Goal: Find specific page/section: Find specific page/section

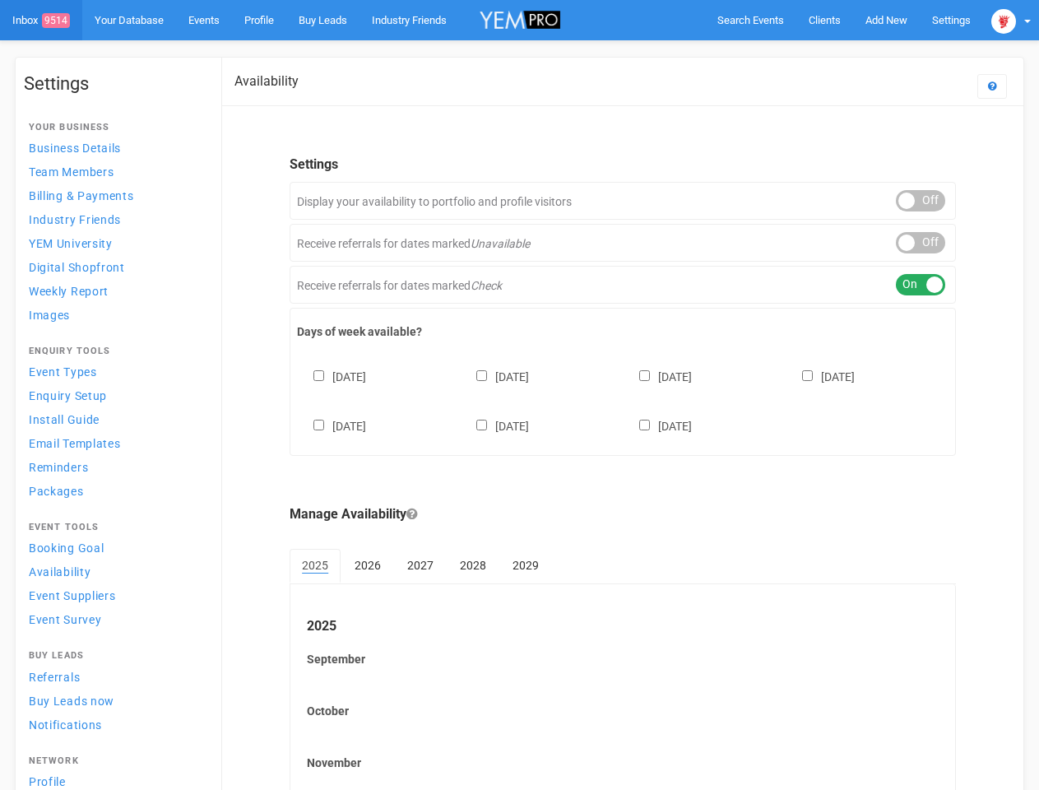
click at [519, 395] on div "[DATE] [DATE] [DATE] [DATE] [DATE] [DATE] [DATE]" at bounding box center [623, 393] width 652 height 99
click at [750, 20] on span "Search Events" at bounding box center [750, 20] width 67 height 12
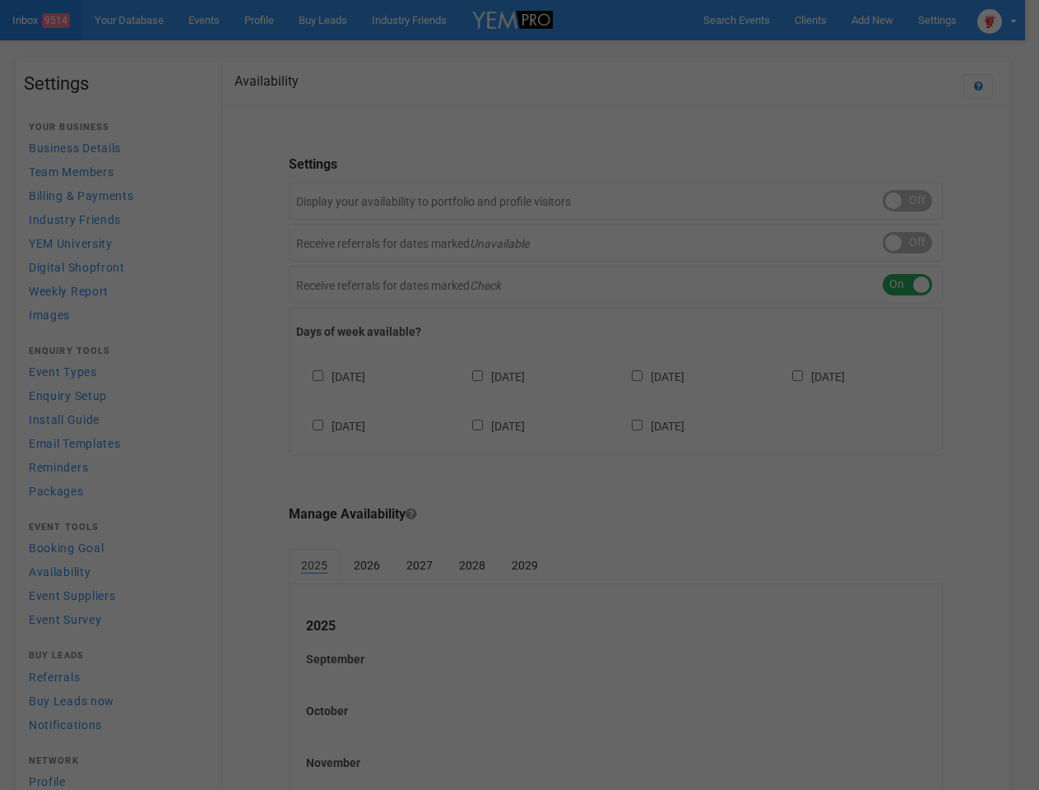
click at [886, 20] on div at bounding box center [519, 395] width 1039 height 790
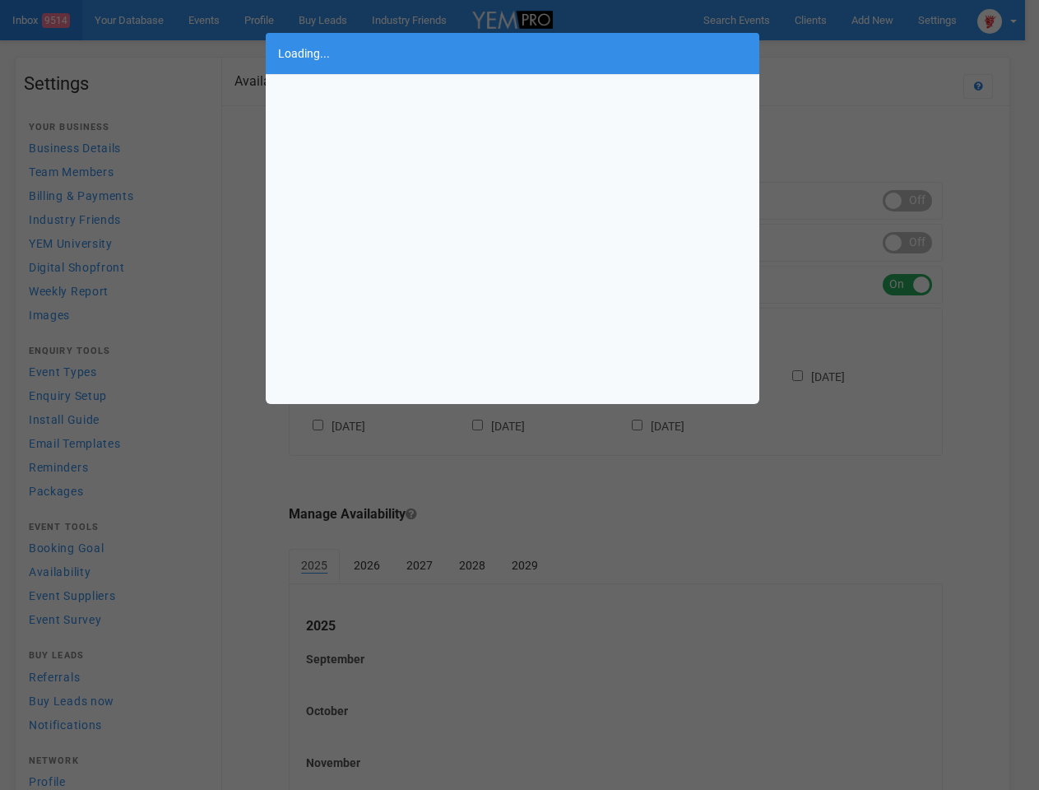
click at [848, 53] on div "Loading..." at bounding box center [519, 395] width 1039 height 790
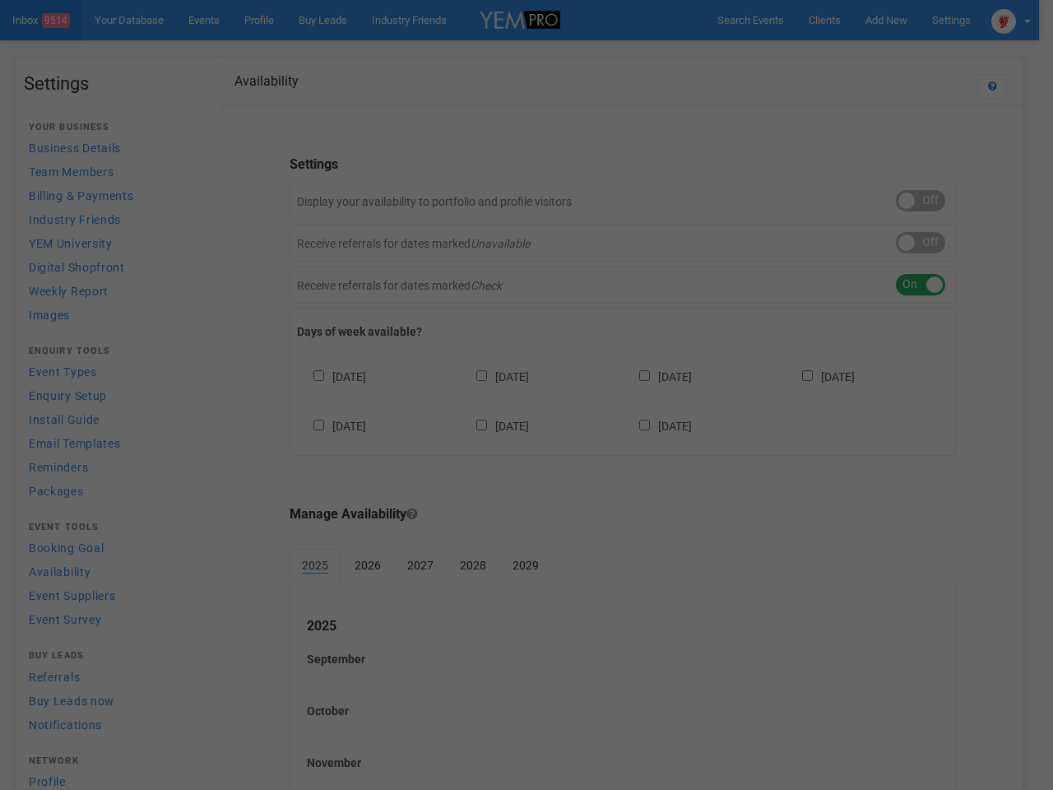
click at [1011, 20] on body "Search Events Clients Add New New Client New Event New Enquiry Settings [GEOGRA…" at bounding box center [526, 476] width 1053 height 952
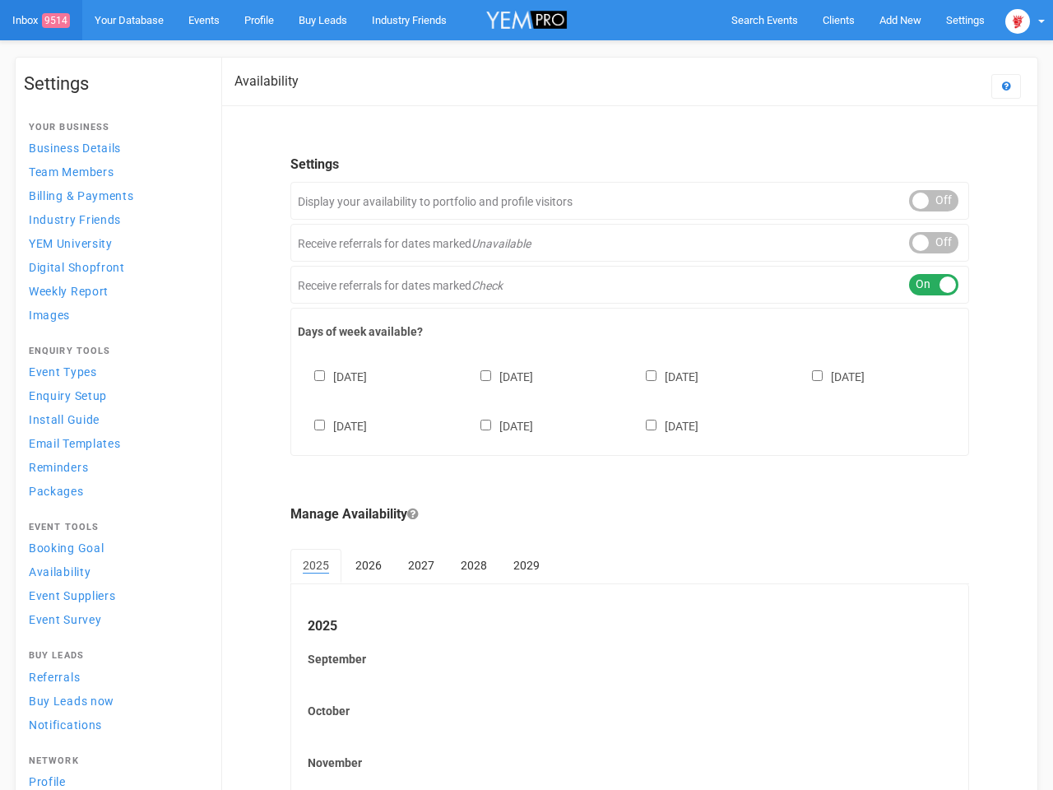
click at [921, 201] on div "ON OFF" at bounding box center [933, 200] width 49 height 21
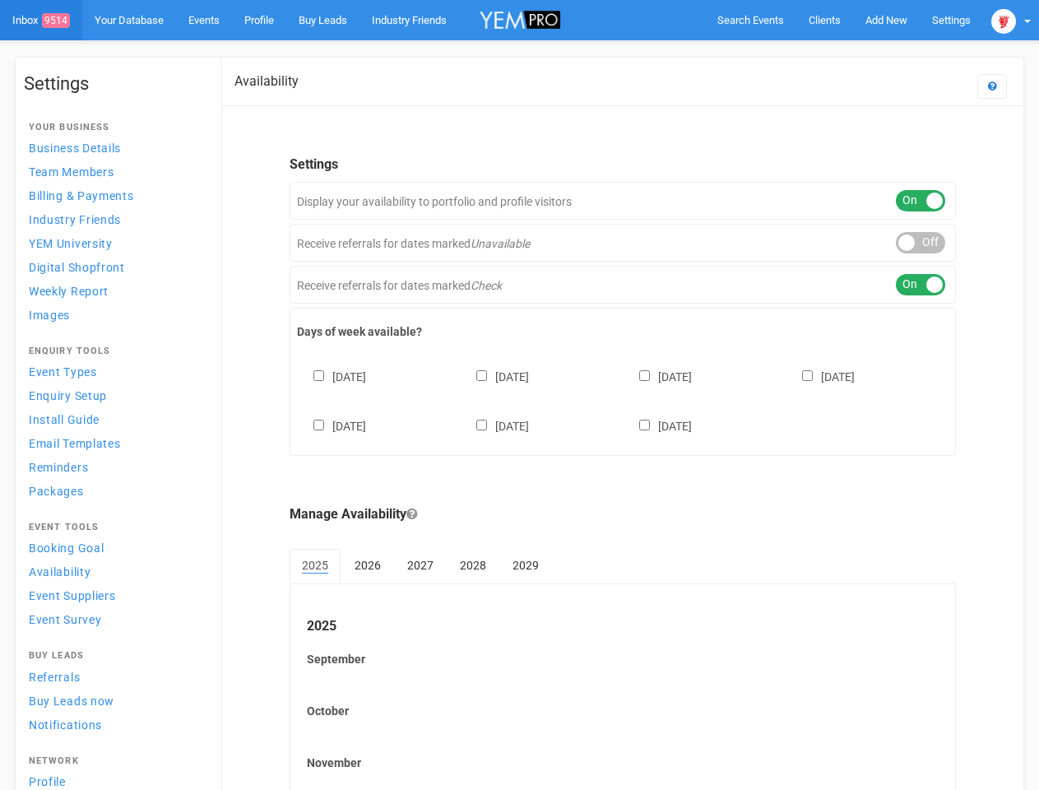
click at [921, 243] on div "ON OFF" at bounding box center [920, 242] width 49 height 21
click at [921, 285] on div "ON OFF" at bounding box center [920, 284] width 49 height 21
click at [623, 399] on div "[DATE] [DATE] [DATE] [DATE] [DATE] [DATE] [DATE]" at bounding box center [623, 393] width 652 height 99
